Goal: Download file/media

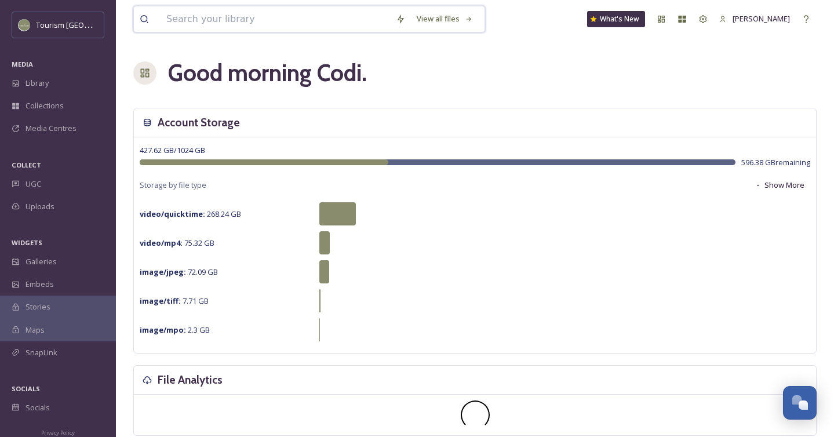
click at [190, 20] on input at bounding box center [275, 18] width 229 height 25
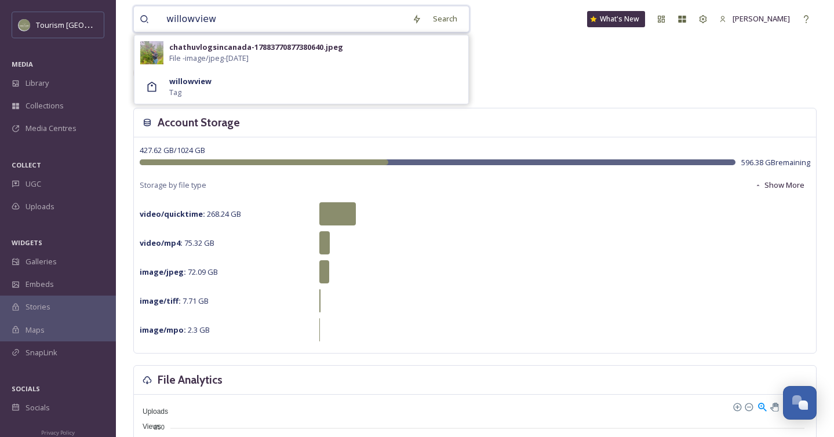
click at [194, 22] on input "willowview" at bounding box center [284, 18] width 246 height 25
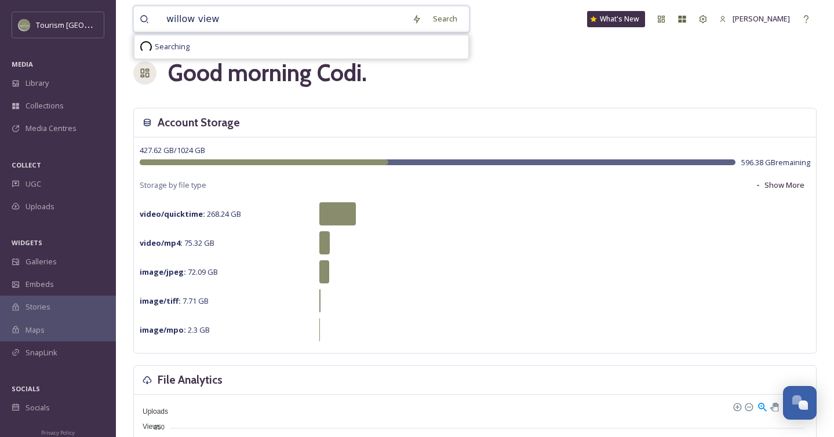
click at [220, 26] on input "willow view" at bounding box center [284, 18] width 246 height 25
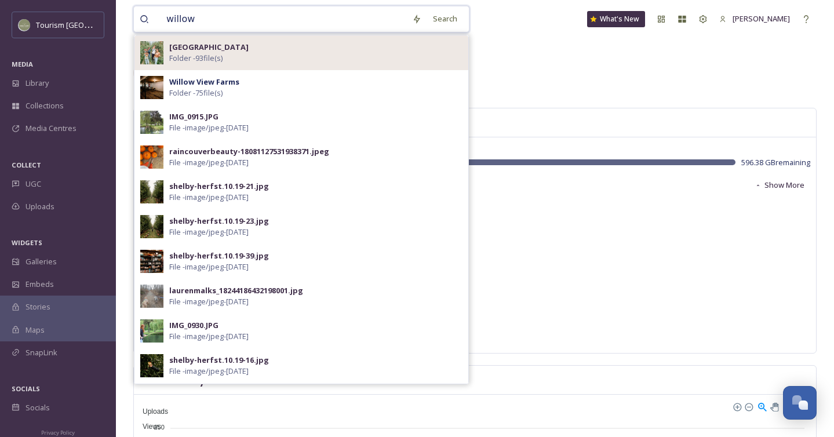
type input "willow"
click at [239, 48] on div "Willow View Farm Folder - 93 file(s)" at bounding box center [315, 53] width 293 height 22
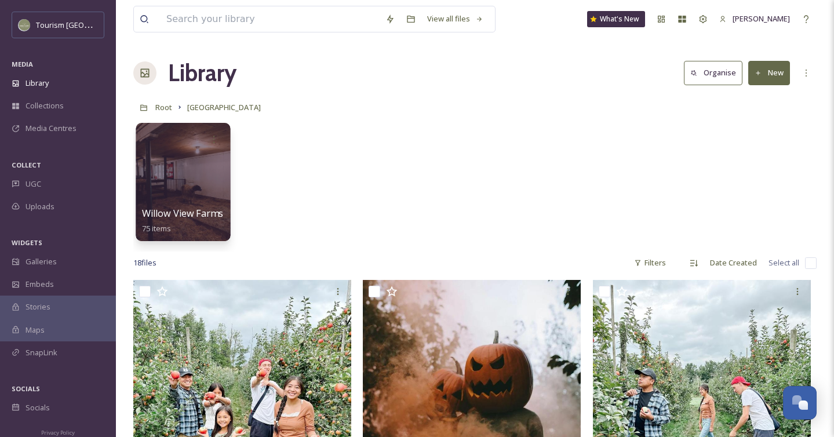
click at [198, 166] on div at bounding box center [183, 182] width 94 height 118
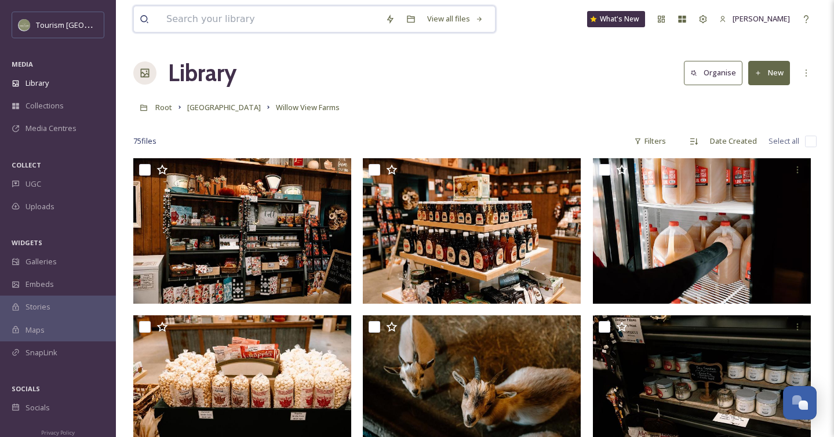
click at [243, 21] on input at bounding box center [270, 18] width 219 height 25
drag, startPoint x: 223, startPoint y: 20, endPoint x: 176, endPoint y: 21, distance: 47.5
click at [176, 21] on input "willowvie" at bounding box center [278, 18] width 235 height 25
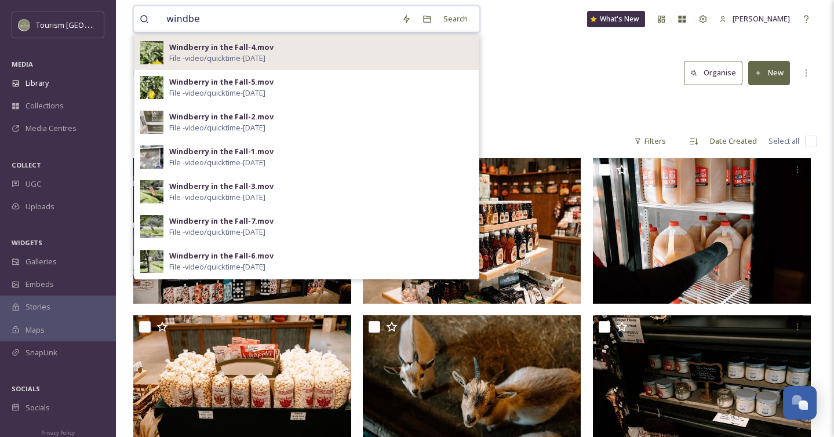
type input "windbe"
click at [359, 56] on div "Windberry in the Fall-4.mov File - video/quicktime - [DATE]" at bounding box center [321, 53] width 304 height 22
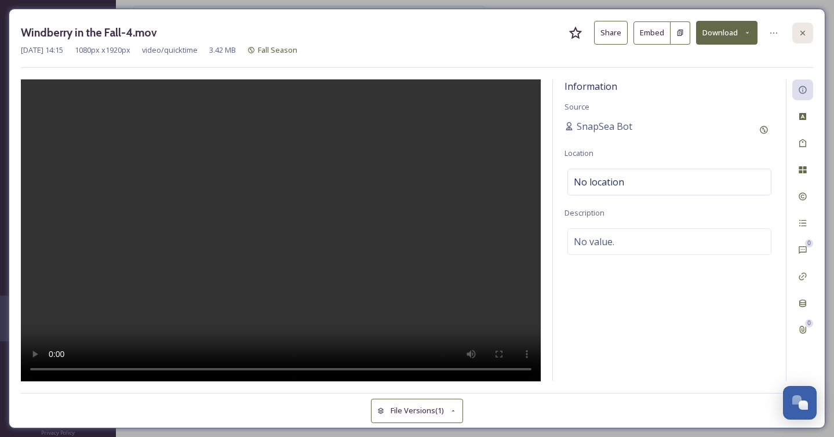
click at [802, 32] on icon at bounding box center [802, 32] width 5 height 5
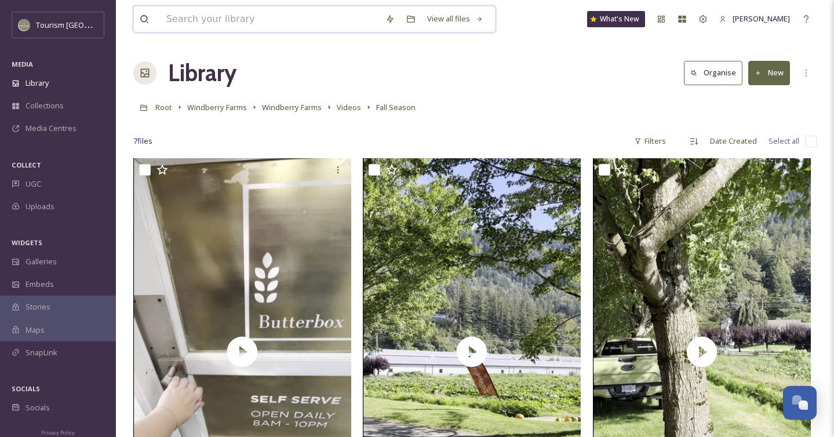
click at [229, 23] on input at bounding box center [270, 18] width 219 height 25
click at [345, 107] on span "Videos" at bounding box center [349, 107] width 24 height 10
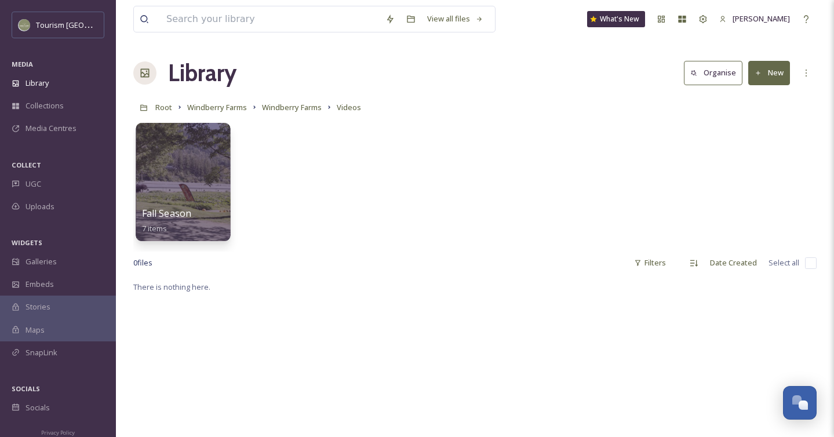
click at [194, 159] on div at bounding box center [183, 182] width 94 height 118
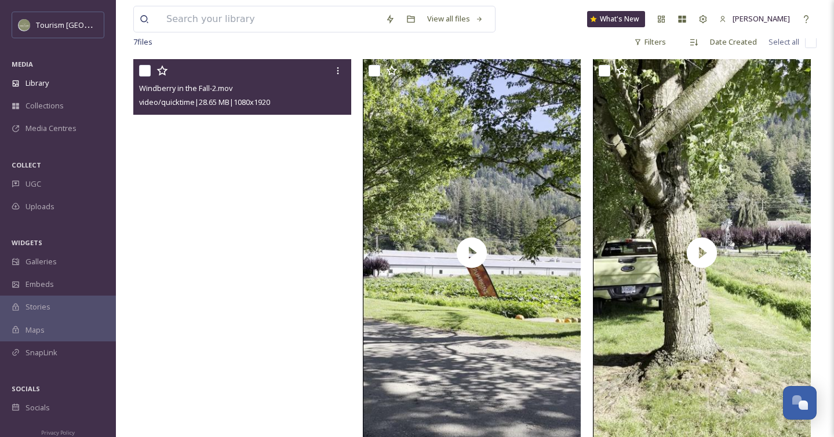
scroll to position [111, 0]
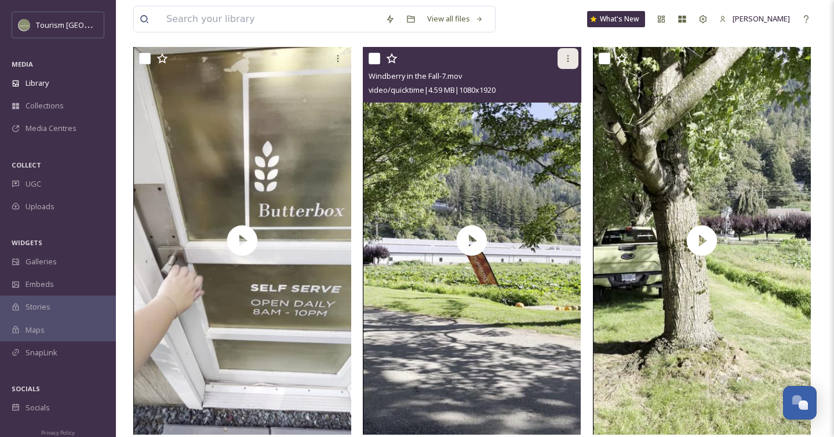
click at [567, 65] on div at bounding box center [568, 58] width 21 height 21
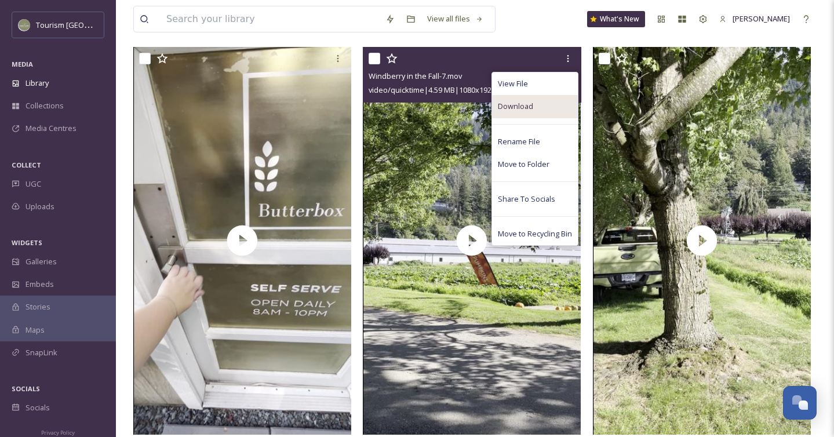
click at [538, 107] on div "Download" at bounding box center [535, 106] width 86 height 23
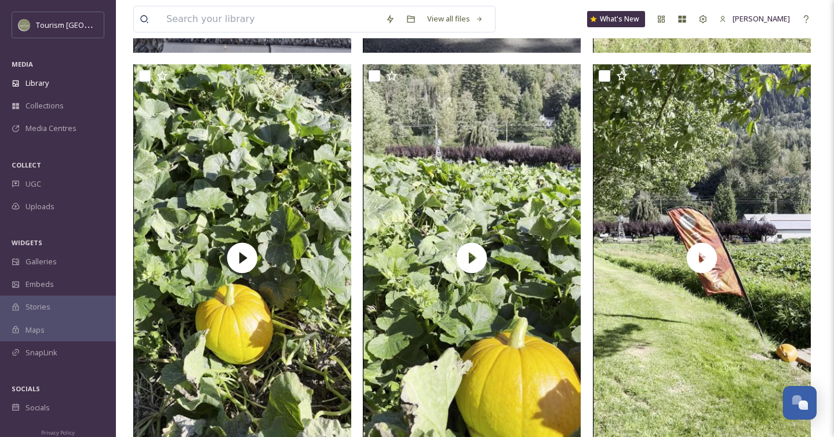
scroll to position [504, 0]
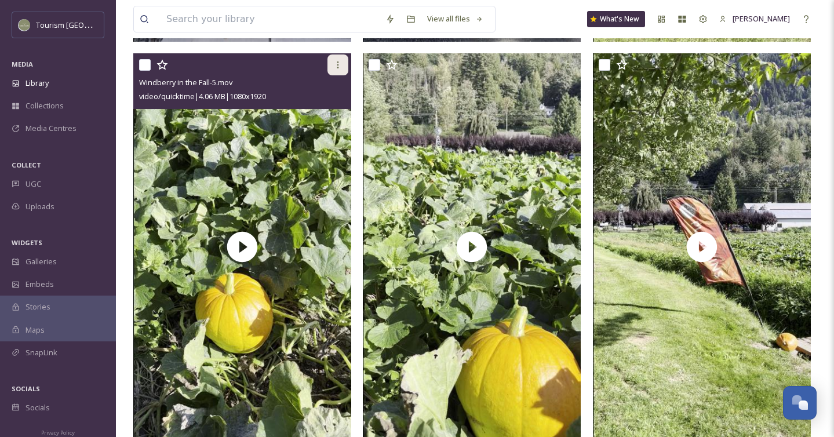
click at [338, 64] on icon at bounding box center [338, 64] width 2 height 7
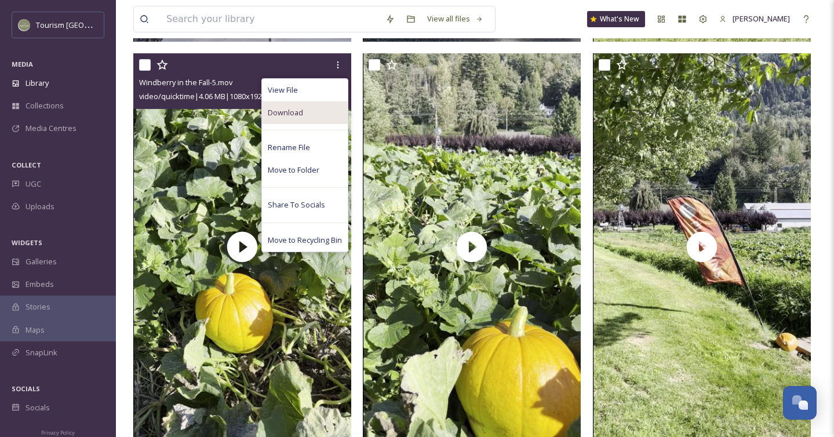
click at [317, 116] on div "Download" at bounding box center [305, 112] width 86 height 23
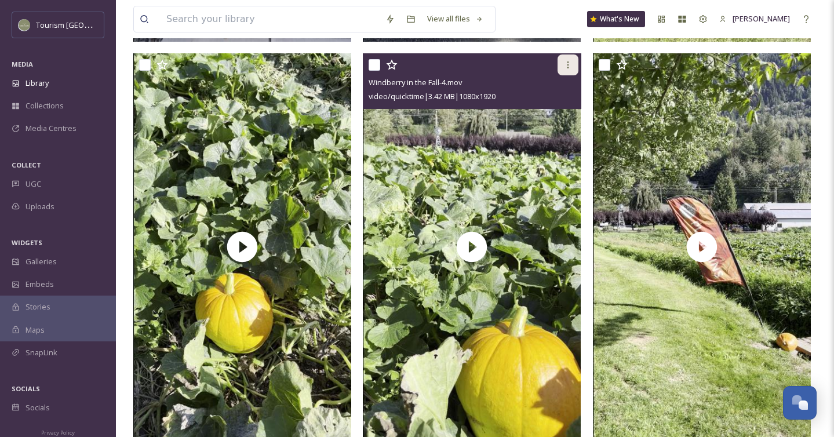
click at [566, 61] on icon at bounding box center [567, 64] width 9 height 9
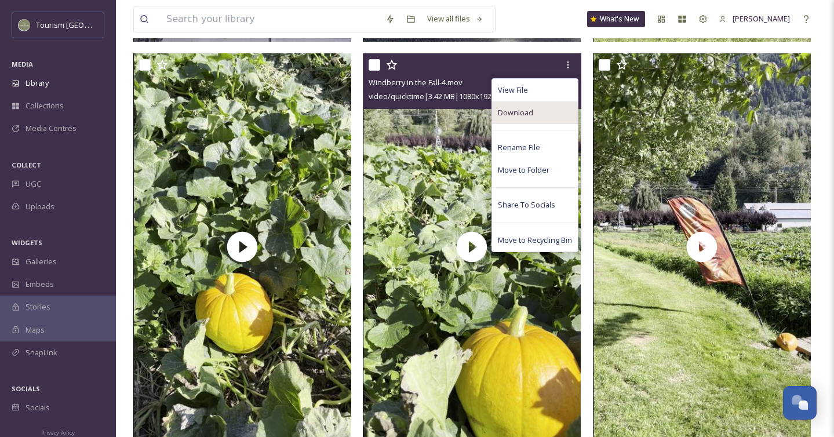
click at [540, 110] on div "Download" at bounding box center [535, 112] width 86 height 23
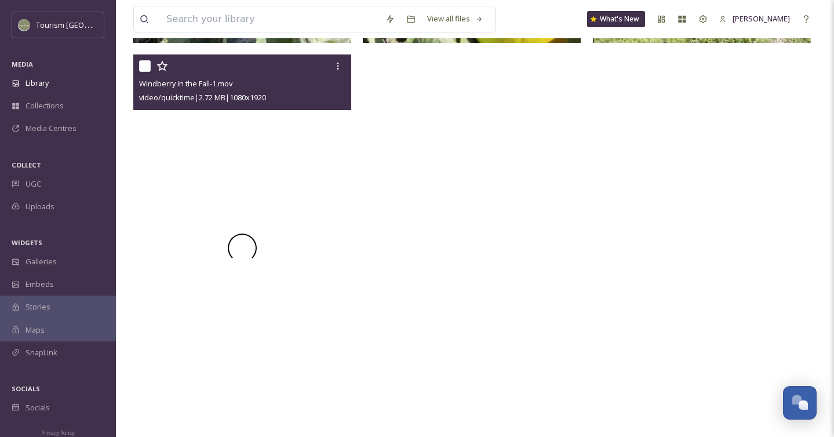
scroll to position [899, 0]
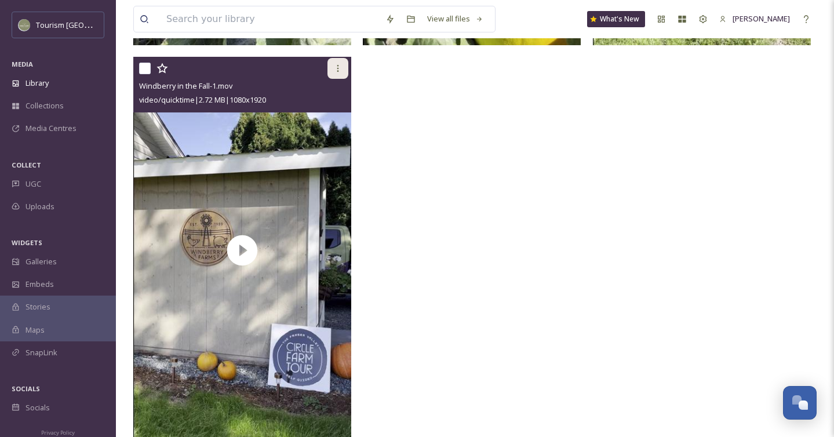
click at [337, 68] on icon at bounding box center [337, 68] width 9 height 9
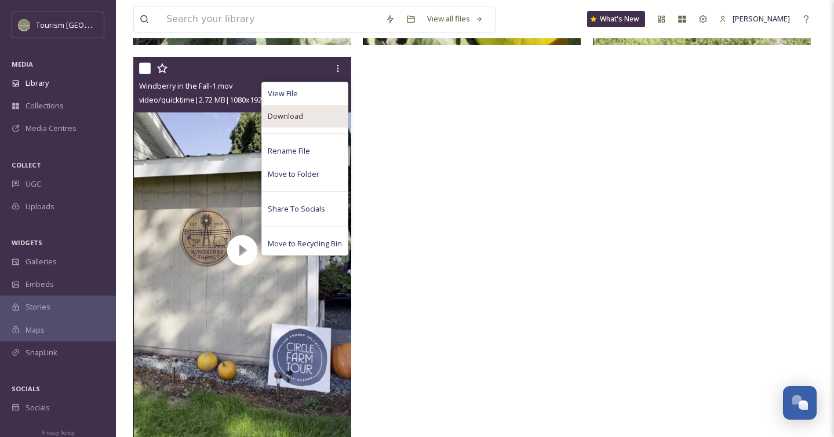
click at [309, 113] on div "Download" at bounding box center [305, 116] width 86 height 23
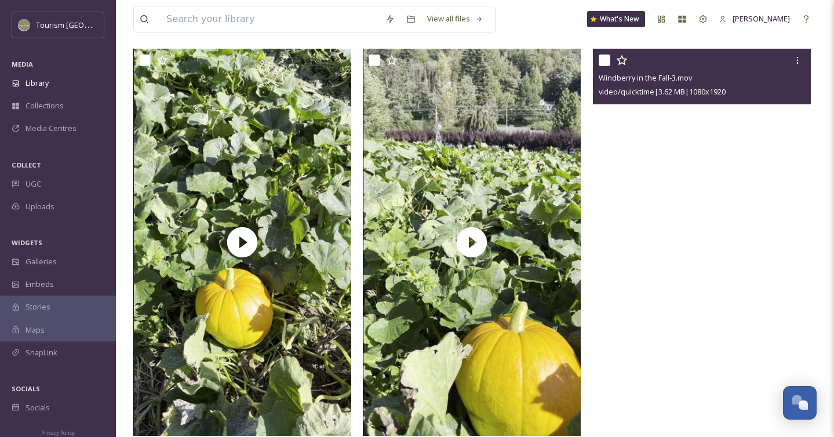
scroll to position [464, 0]
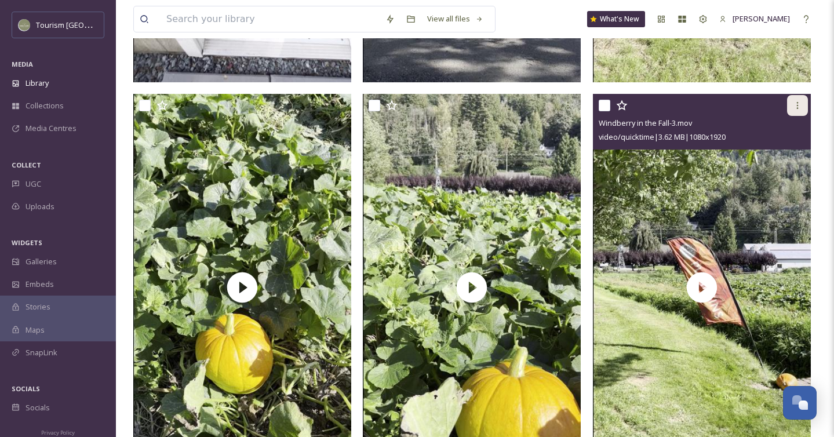
click at [794, 109] on icon at bounding box center [797, 105] width 9 height 9
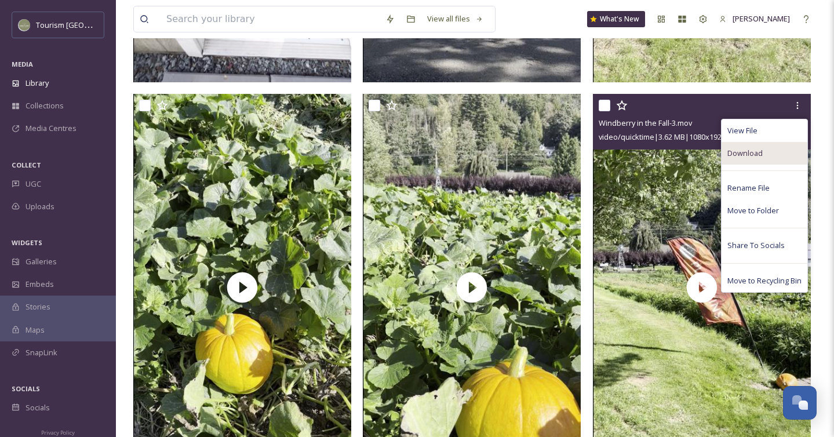
click at [773, 150] on div "Download" at bounding box center [765, 153] width 86 height 23
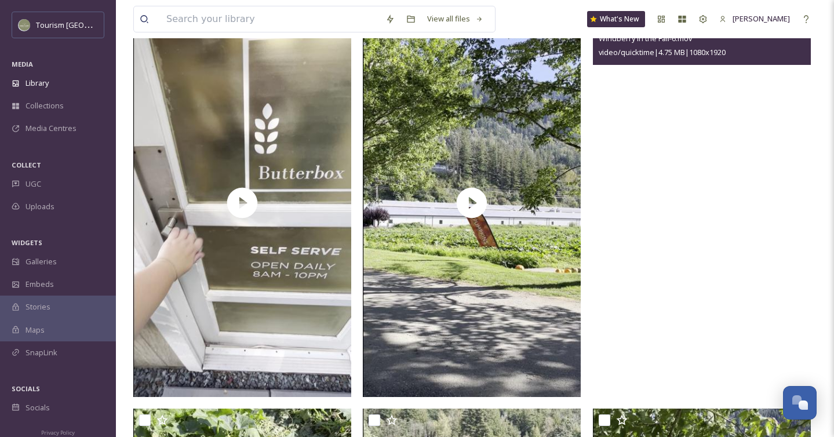
scroll to position [160, 0]
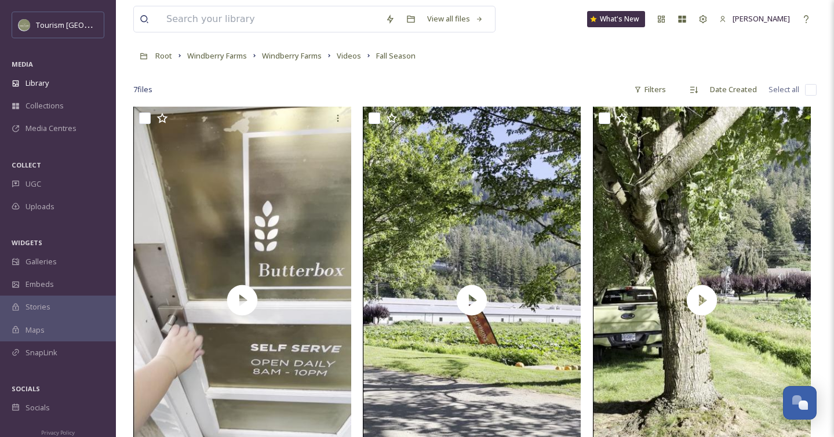
scroll to position [41, 0]
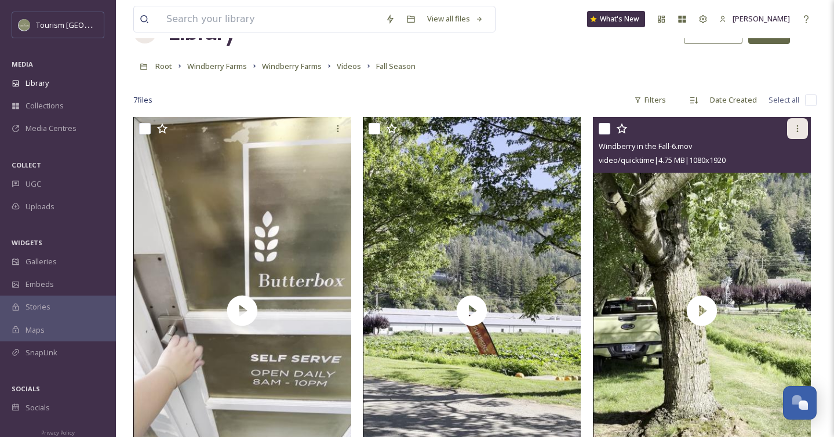
click at [801, 129] on icon at bounding box center [797, 128] width 9 height 9
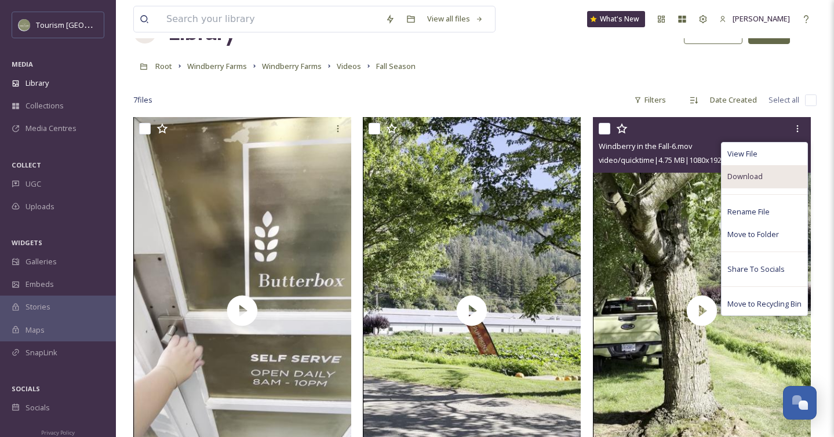
click at [744, 178] on span "Download" at bounding box center [744, 176] width 35 height 11
